Goal: Check status: Check status

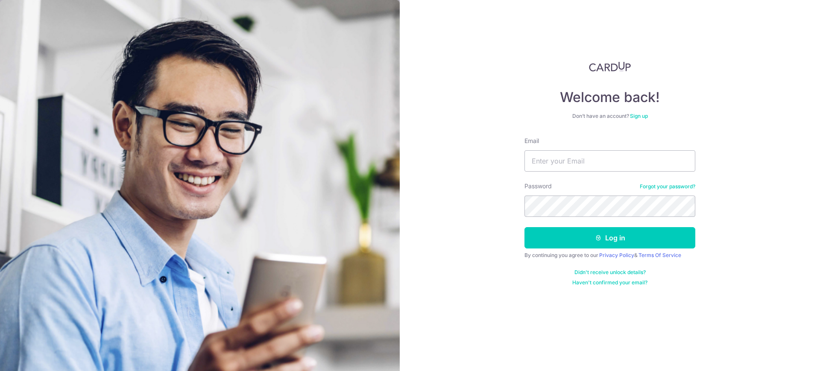
type input "[EMAIL_ADDRESS][DOMAIN_NAME]"
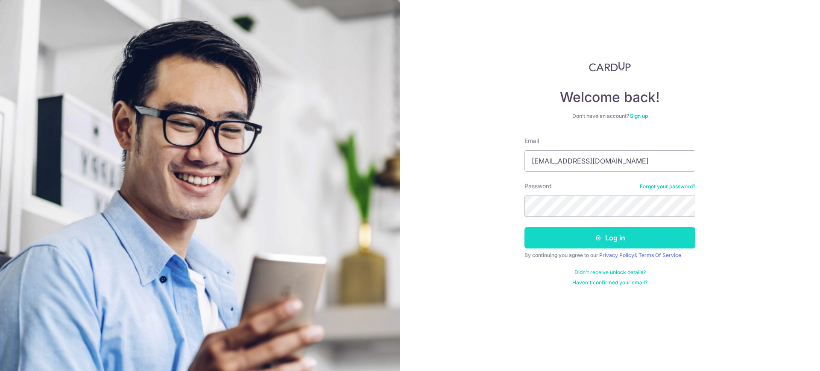
click at [603, 237] on button "Log in" at bounding box center [609, 237] width 171 height 21
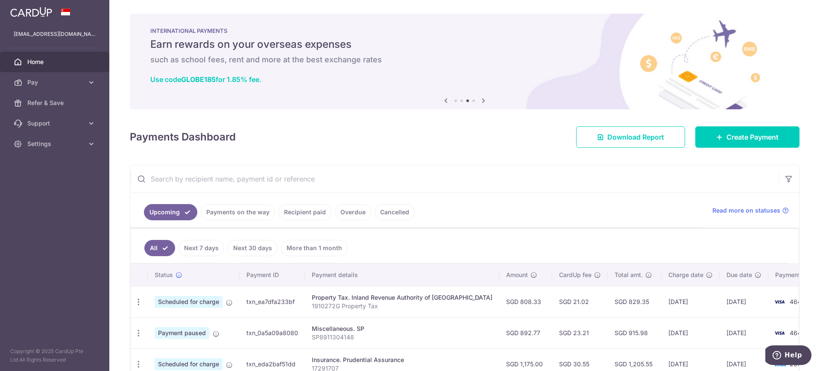
click at [242, 212] on link "Payments on the way" at bounding box center [238, 212] width 74 height 16
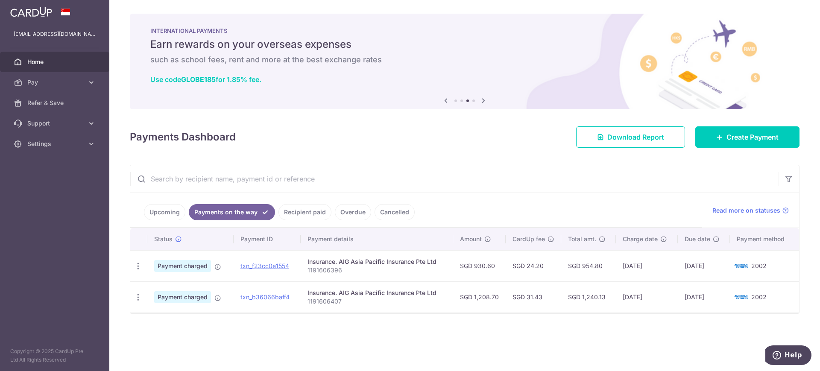
click at [313, 214] on link "Recipient paid" at bounding box center [304, 212] width 53 height 16
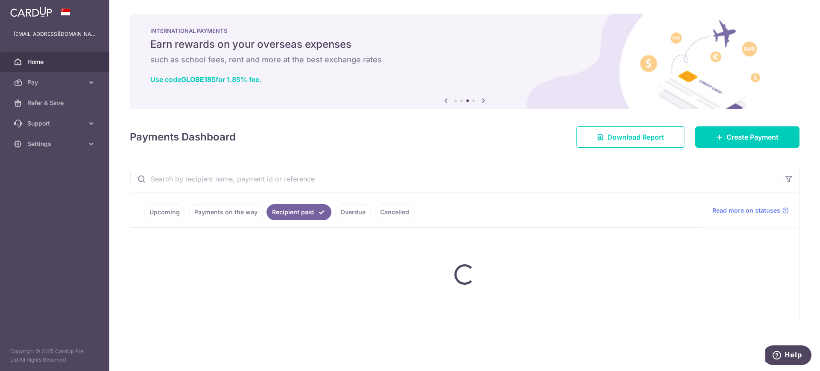
click at [313, 214] on link "Recipient paid" at bounding box center [298, 212] width 65 height 16
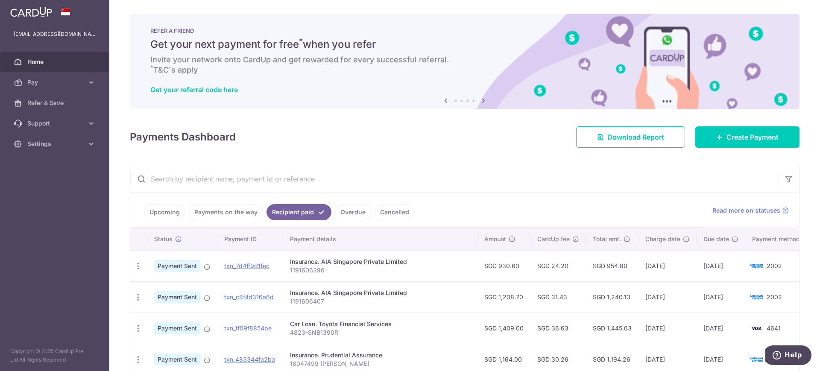
scroll to position [53, 0]
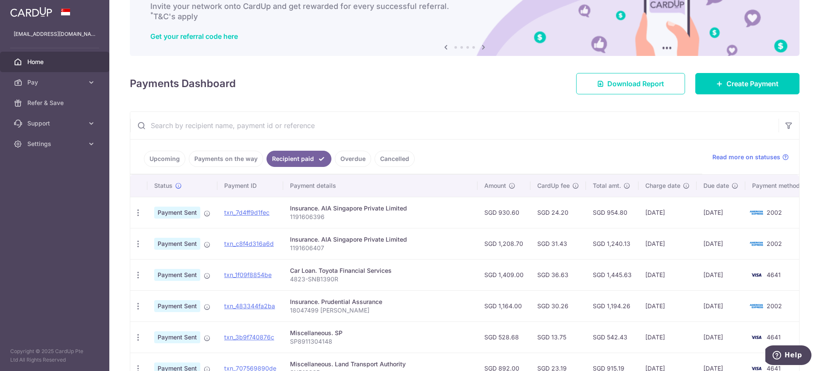
click at [213, 156] on link "Payments on the way" at bounding box center [226, 159] width 74 height 16
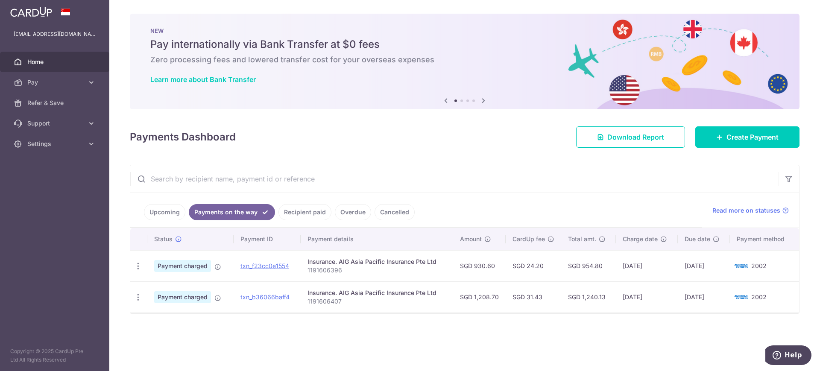
click at [160, 212] on link "Upcoming" at bounding box center [164, 212] width 41 height 16
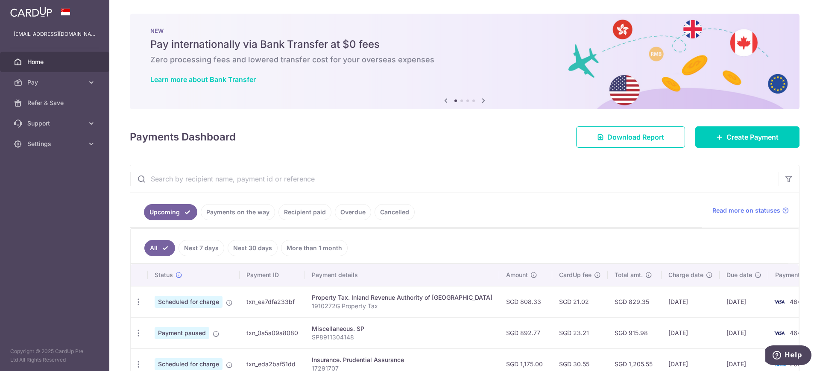
click at [200, 245] on link "Next 7 days" at bounding box center [201, 248] width 46 height 16
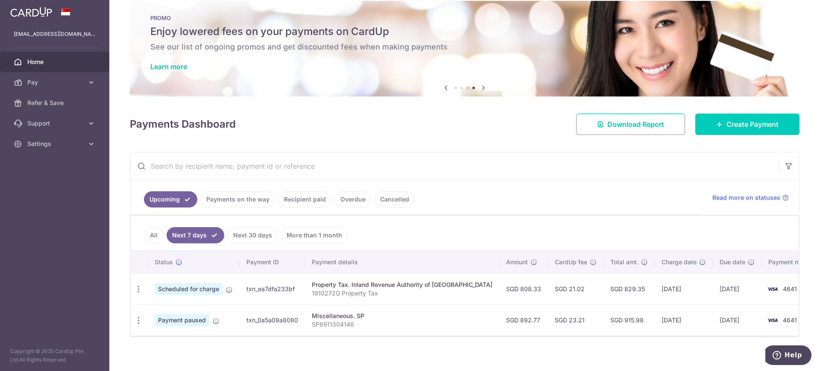
scroll to position [19, 0]
